Goal: Task Accomplishment & Management: Complete application form

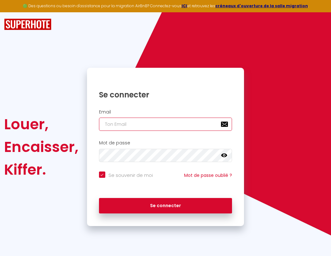
type input "s"
checkbox input "true"
type input "su"
checkbox input "true"
type input "sup"
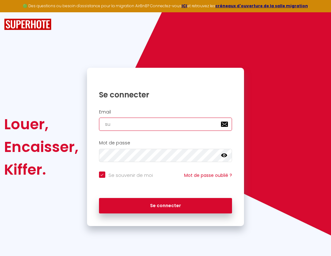
checkbox input "true"
type input "supe"
checkbox input "true"
type input "super"
checkbox input "true"
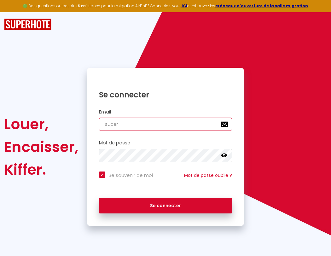
type input "superb"
checkbox input "true"
type input "superbo"
checkbox input "true"
type input "superbor"
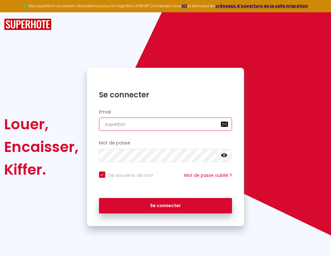
checkbox input "true"
type input "s"
checkbox input "true"
type input "su"
checkbox input "true"
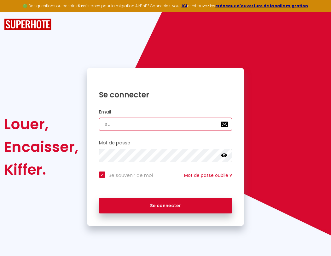
type input "superborde"
checkbox input "true"
type input "sup"
checkbox input "true"
type input "superbordea"
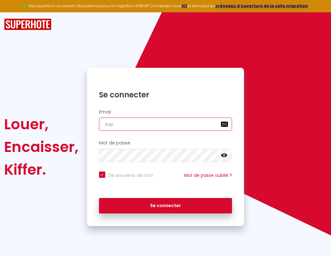
checkbox input "true"
type input "supe"
checkbox input "true"
type input "superbordeau"
checkbox input "true"
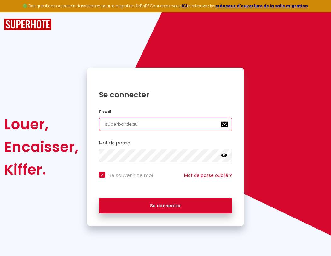
type input "super"
checkbox input "true"
type input "superbordeaux"
checkbox input "true"
type input "s"
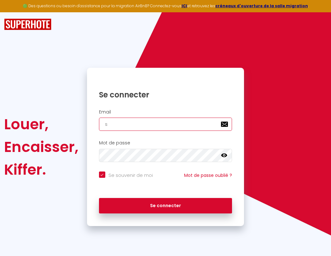
checkbox input "true"
type input "superb"
checkbox input "true"
type input "su"
checkbox input "true"
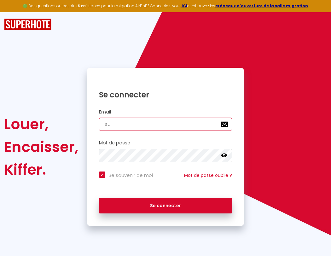
type input "superbo"
checkbox input "true"
type input "sup"
checkbox input "true"
type input "superbor"
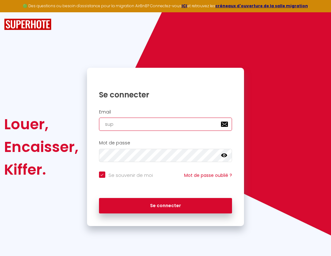
checkbox input "true"
type input "supe"
checkbox input "true"
type input "superbord"
checkbox input "true"
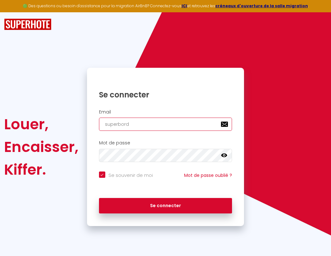
type input "superbordeaux@gma"
checkbox input "true"
type input "super"
checkbox input "true"
type input "superborde"
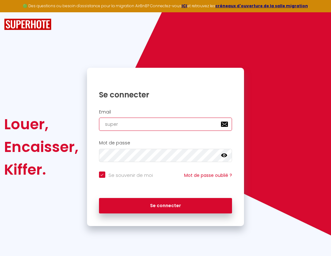
checkbox input "true"
type input "superbordeaux@gmai"
checkbox input "true"
